Goal: Task Accomplishment & Management: Use online tool/utility

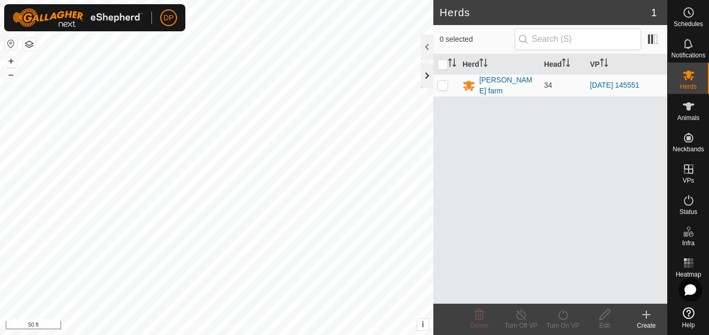
click at [424, 74] on div at bounding box center [427, 75] width 13 height 25
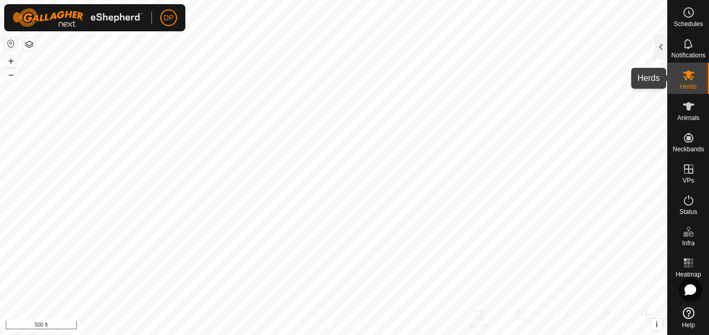
click at [691, 72] on icon at bounding box center [687, 75] width 11 height 10
click at [683, 77] on icon at bounding box center [687, 75] width 11 height 10
click at [661, 42] on div at bounding box center [660, 46] width 13 height 25
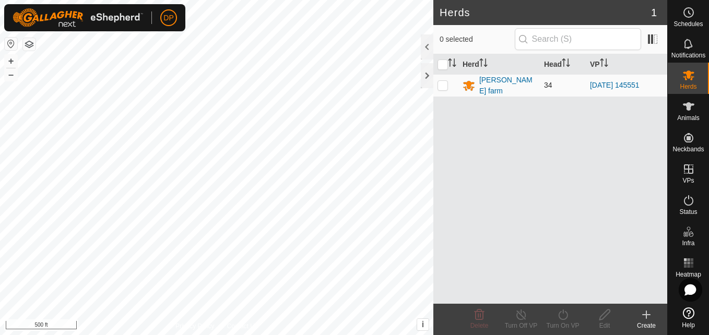
click at [446, 81] on p-tablecheckbox at bounding box center [442, 85] width 10 height 8
checkbox input "true"
click at [566, 318] on icon at bounding box center [562, 314] width 9 height 10
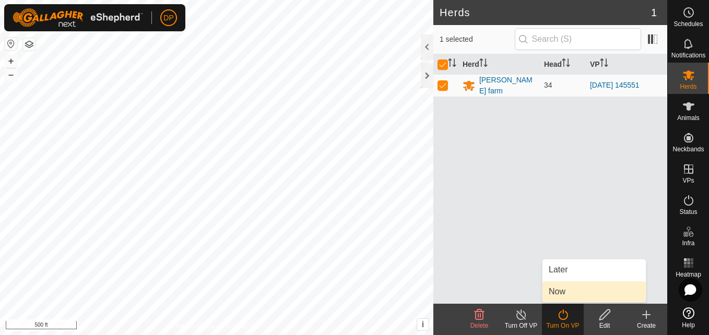
click at [563, 289] on link "Now" at bounding box center [593, 291] width 103 height 21
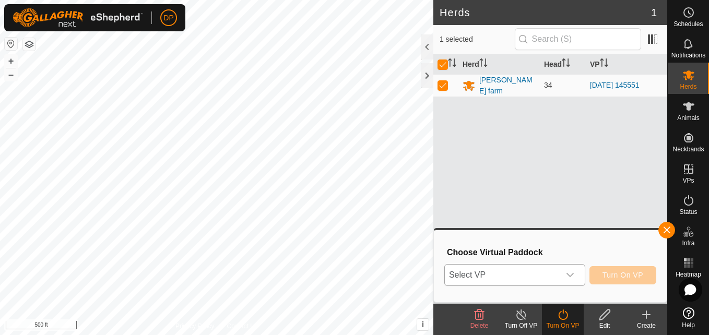
click at [567, 273] on icon "dropdown trigger" at bounding box center [570, 275] width 8 height 8
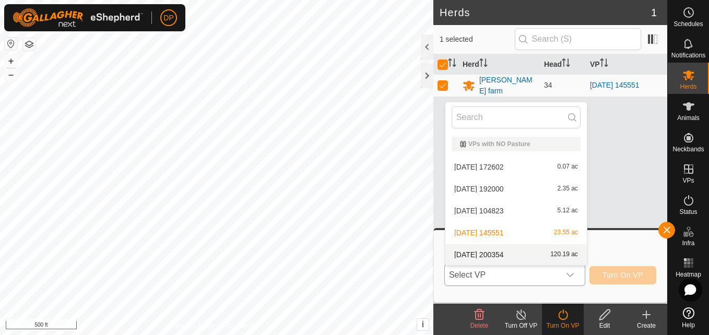
click at [538, 252] on li "[DATE] 200354 120.19 ac" at bounding box center [515, 254] width 141 height 21
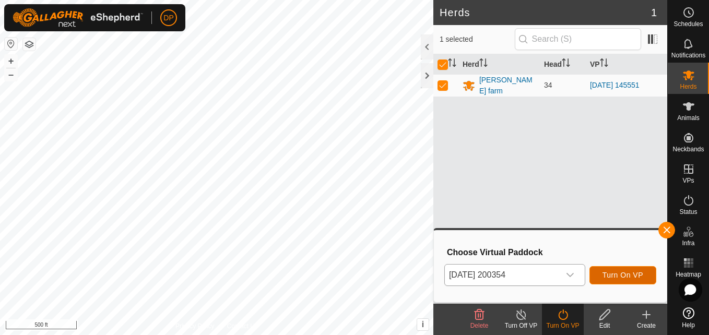
click at [616, 274] on span "Turn On VP" at bounding box center [622, 275] width 41 height 8
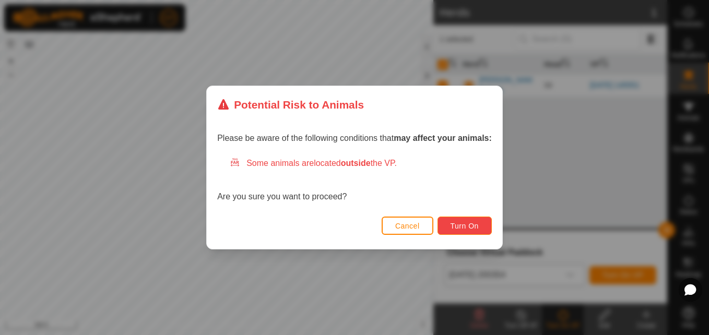
click at [461, 223] on span "Turn On" at bounding box center [464, 226] width 28 height 8
